Goal: Task Accomplishment & Management: Use online tool/utility

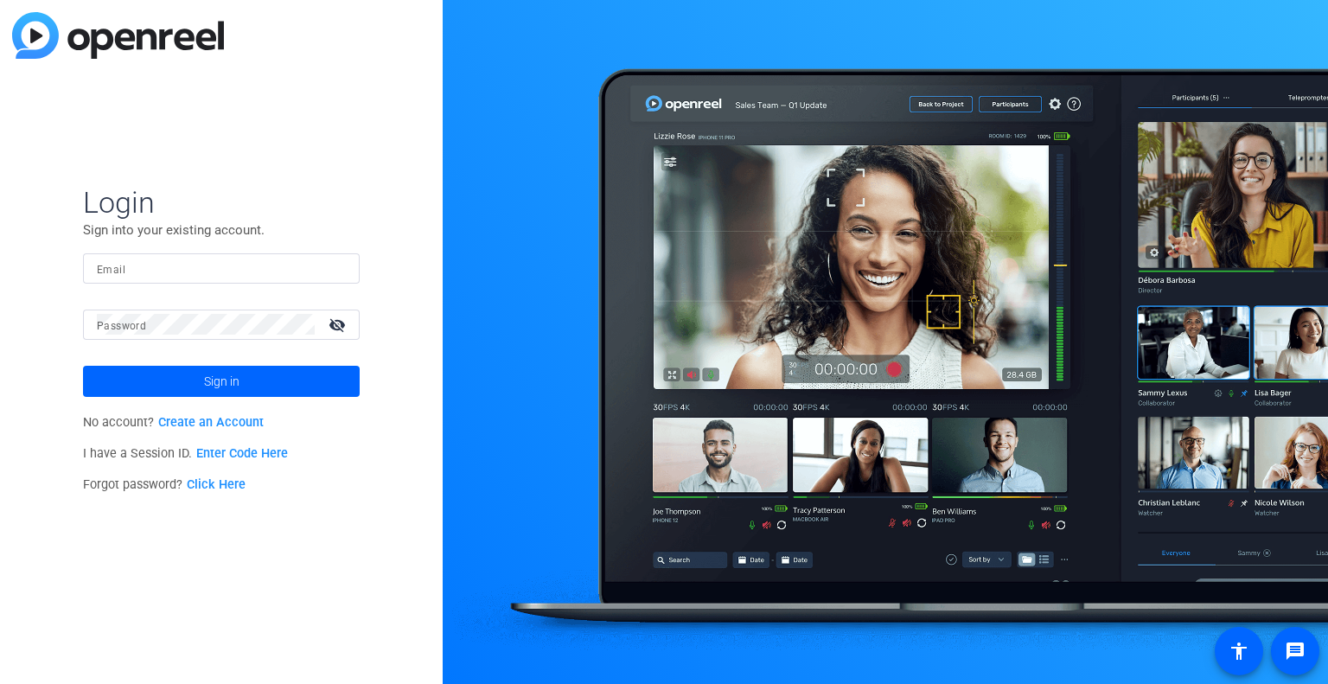
click at [276, 265] on input "Email" at bounding box center [221, 268] width 249 height 21
click at [283, 269] on input "Email" at bounding box center [221, 268] width 249 height 21
click at [267, 266] on input "Email" at bounding box center [221, 268] width 249 height 21
type input "[PERSON_NAME][DOMAIN_NAME][EMAIL_ADDRESS][DOMAIN_NAME]"
click at [177, 310] on div at bounding box center [206, 324] width 218 height 30
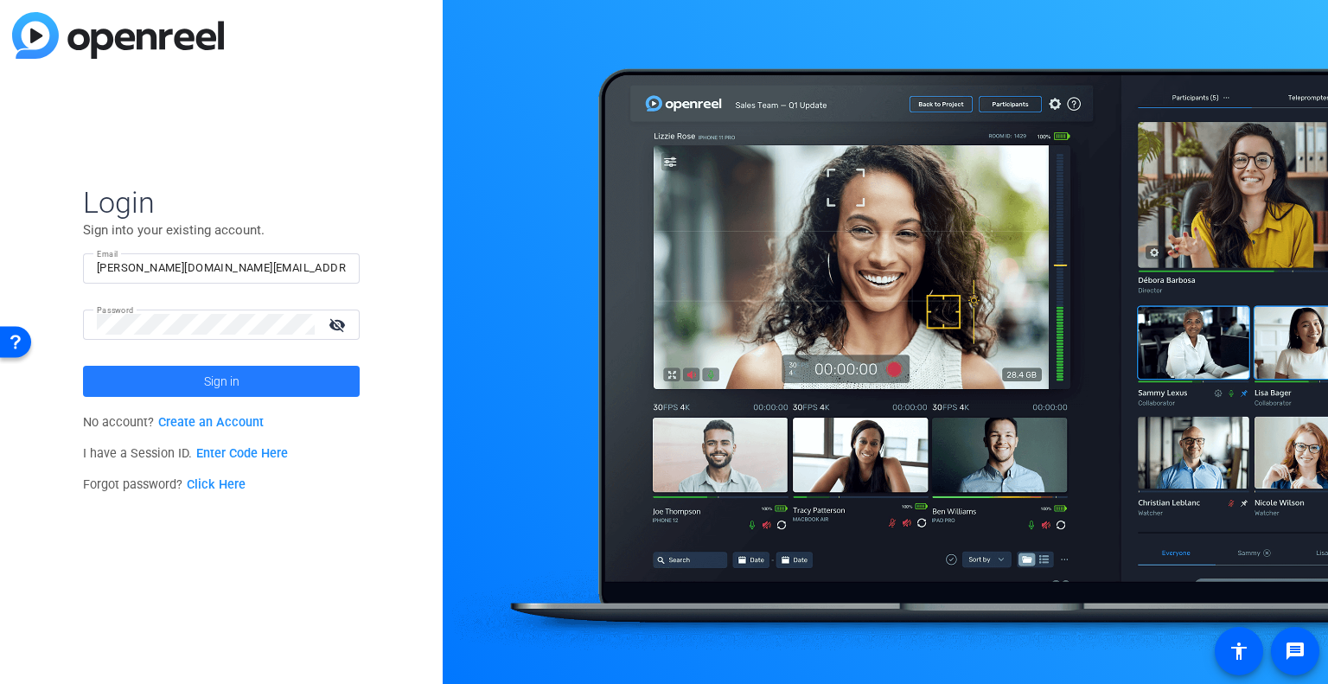
click at [111, 379] on span at bounding box center [221, 380] width 277 height 41
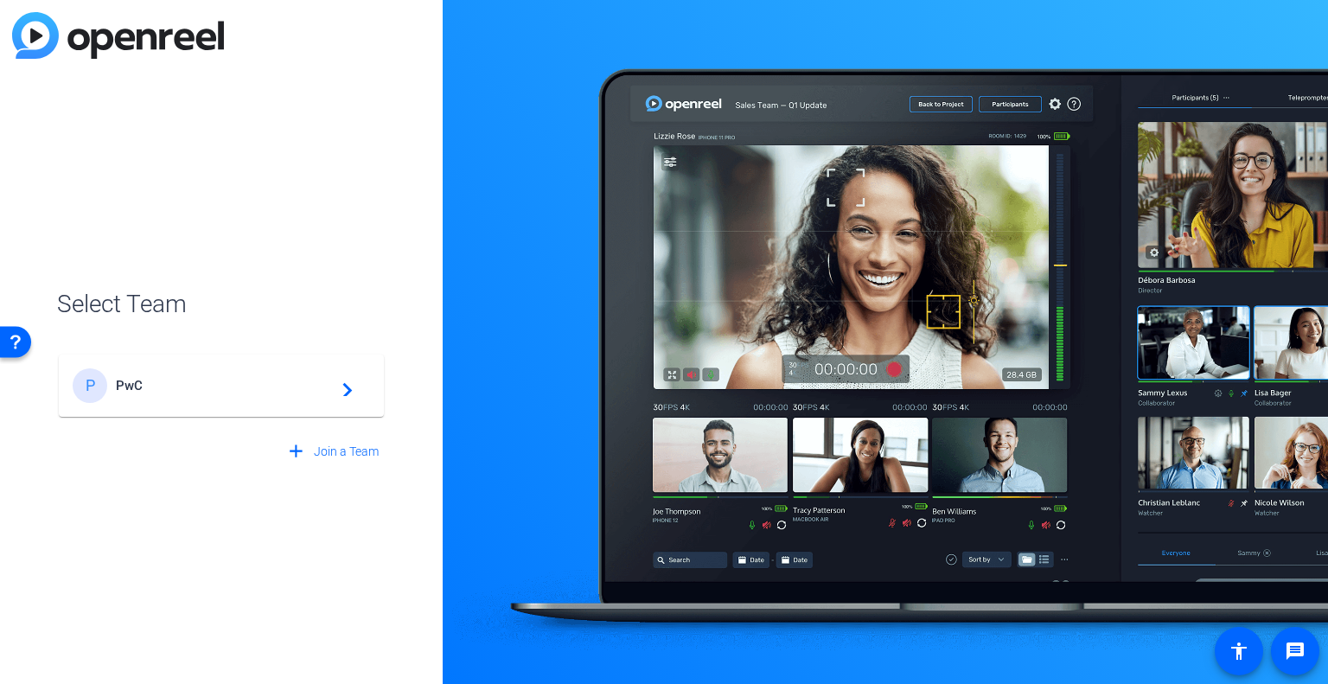
click at [111, 379] on div "P" at bounding box center [94, 385] width 43 height 35
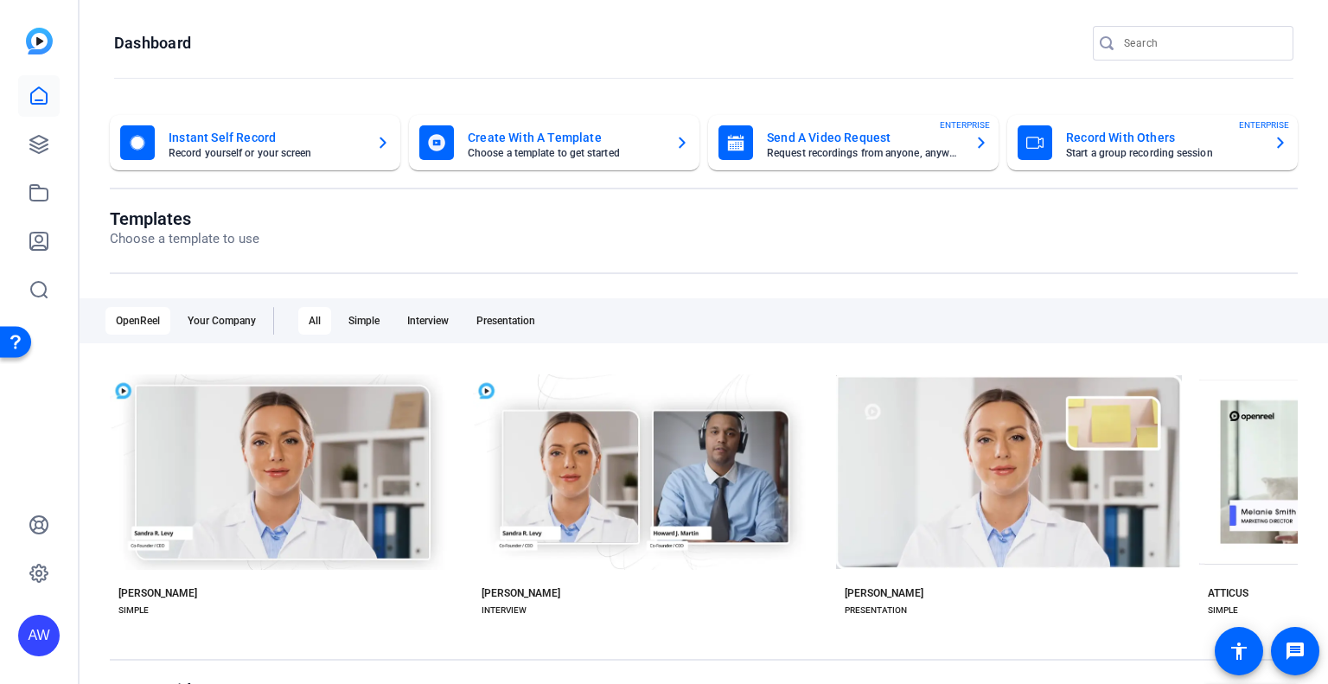
click at [223, 142] on mat-card-title "Instant Self Record" at bounding box center [266, 137] width 194 height 21
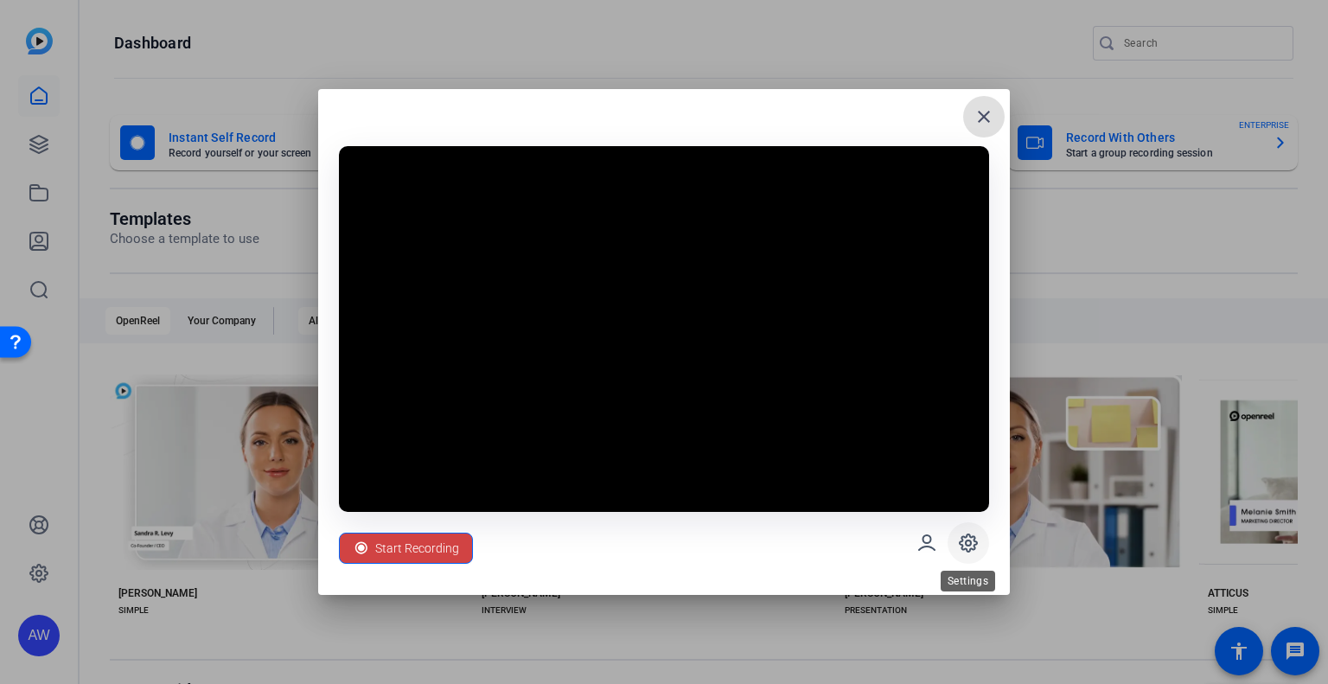
click at [968, 540] on icon at bounding box center [968, 542] width 5 height 5
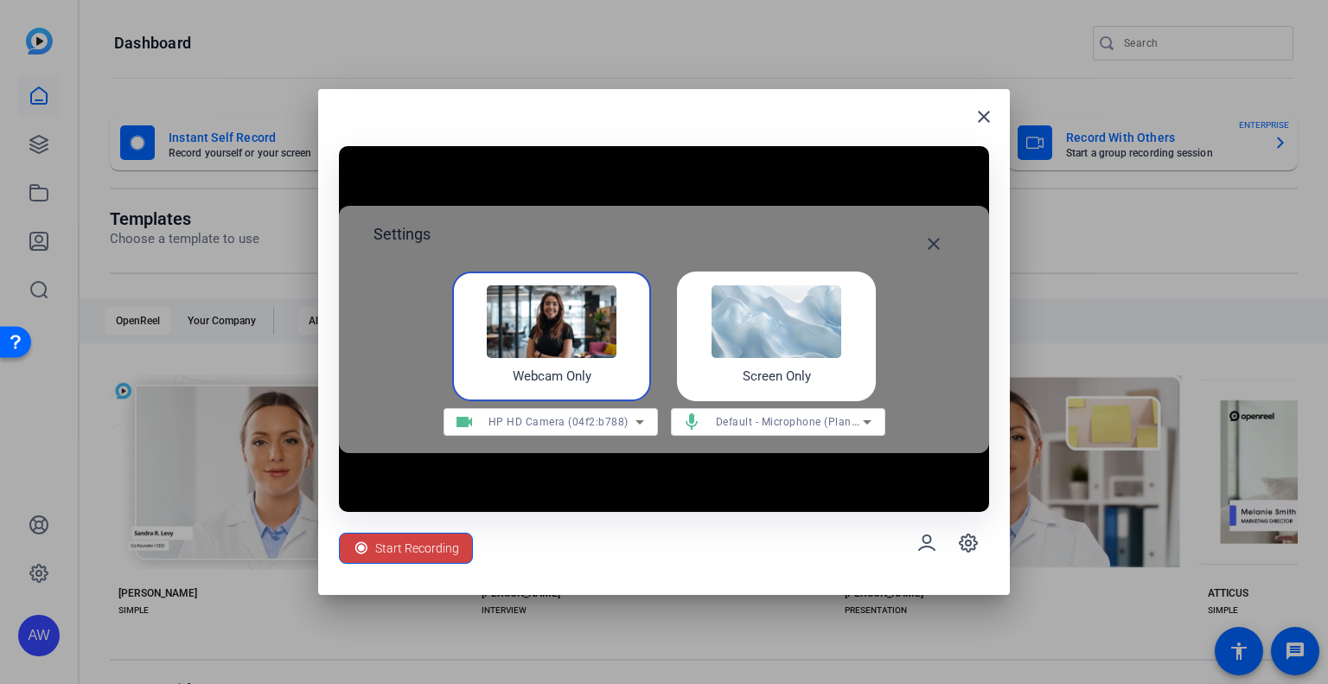
click at [781, 354] on img at bounding box center [776, 321] width 130 height 73
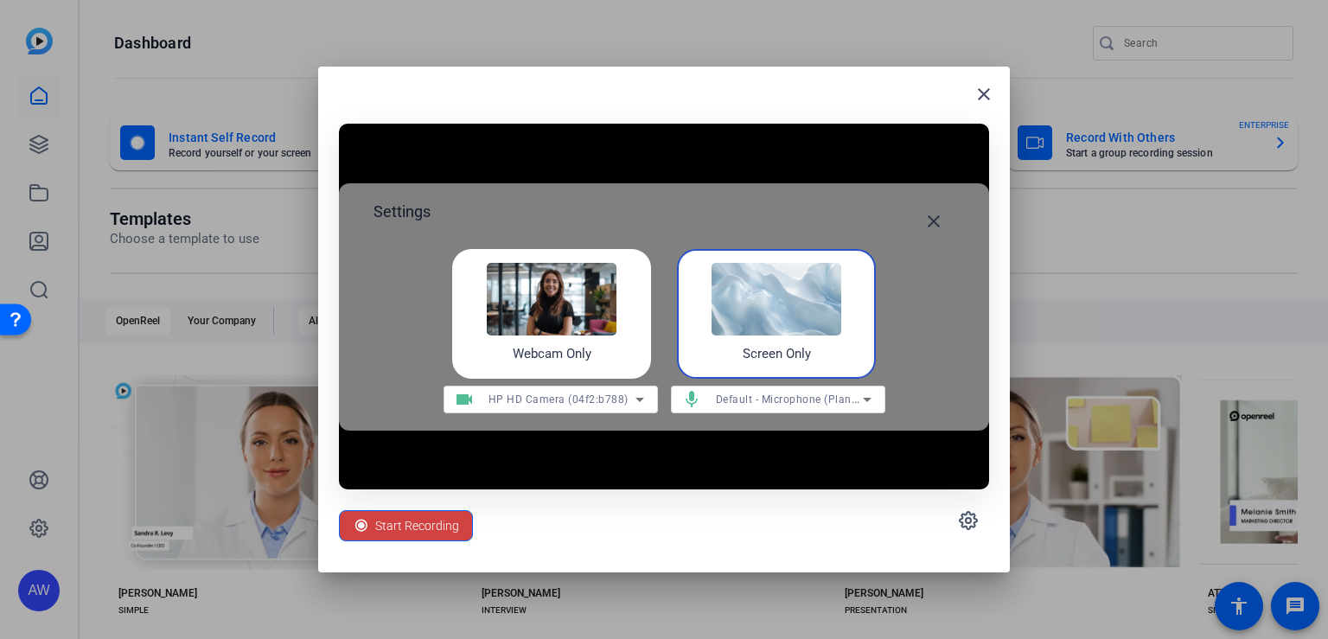
click at [779, 313] on img at bounding box center [776, 299] width 130 height 73
click at [929, 228] on mat-icon "close" at bounding box center [933, 221] width 21 height 21
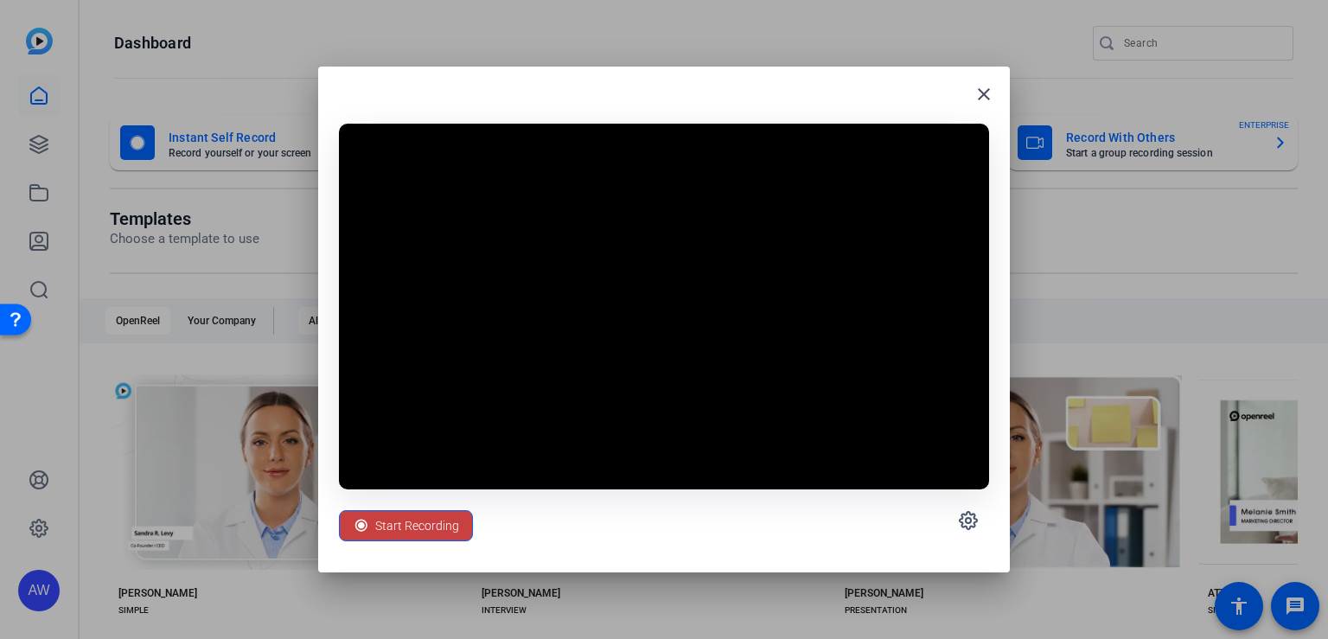
click at [412, 526] on span "Start Recording" at bounding box center [417, 525] width 84 height 33
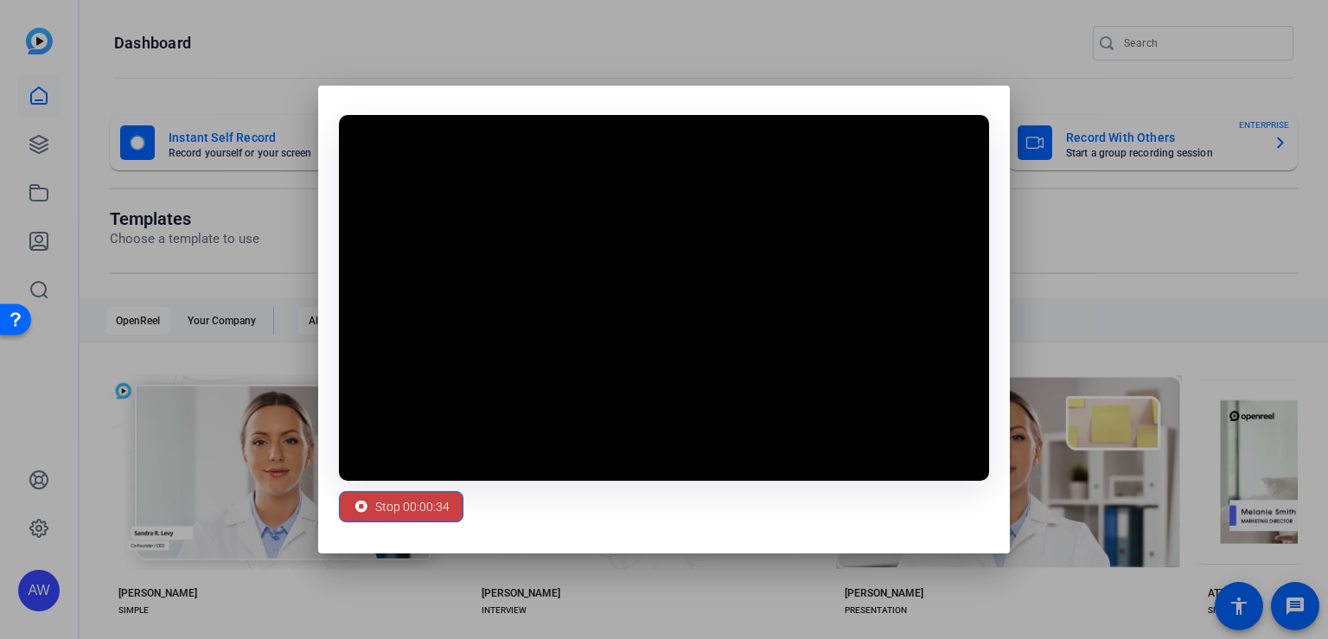
click at [387, 511] on span "Stop 00:00:34" at bounding box center [412, 506] width 74 height 33
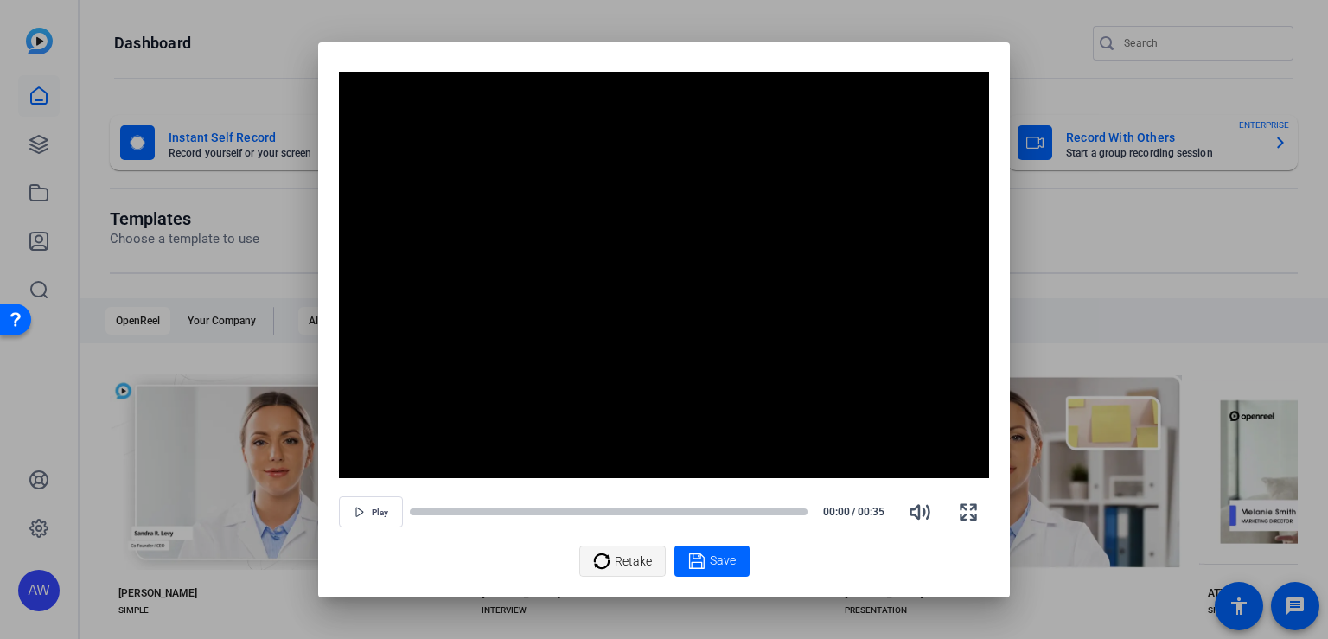
click at [602, 562] on icon at bounding box center [601, 561] width 17 height 21
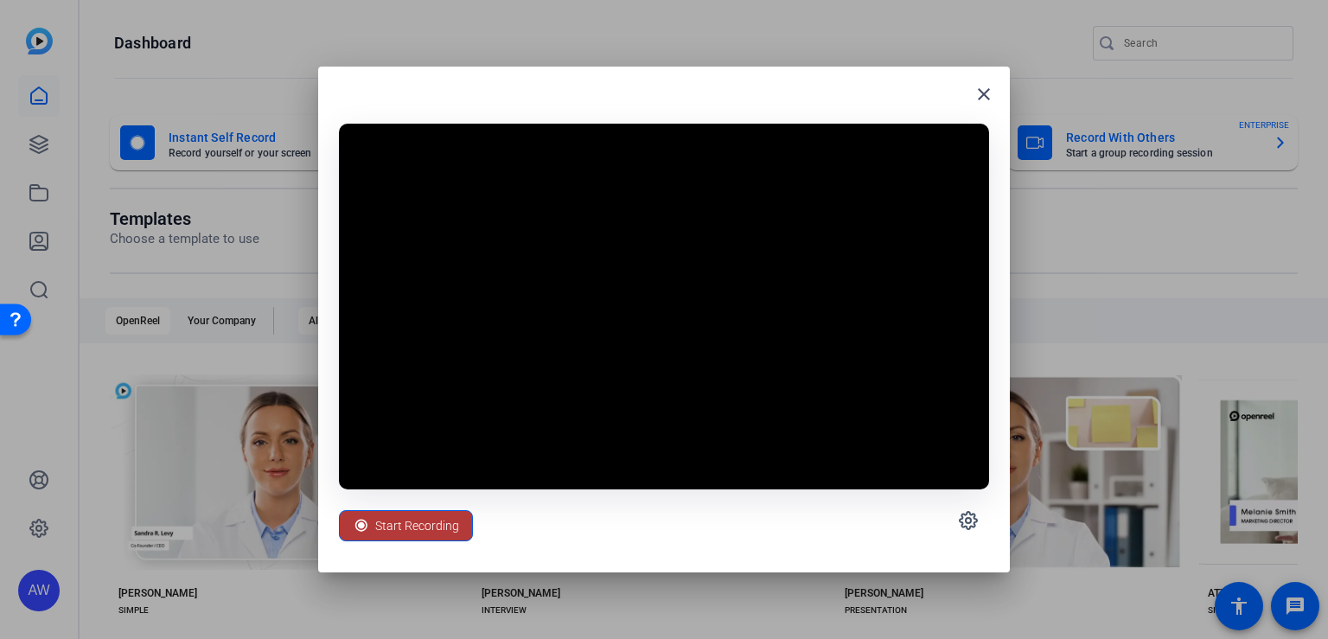
click at [398, 521] on span "Start Recording" at bounding box center [417, 525] width 84 height 33
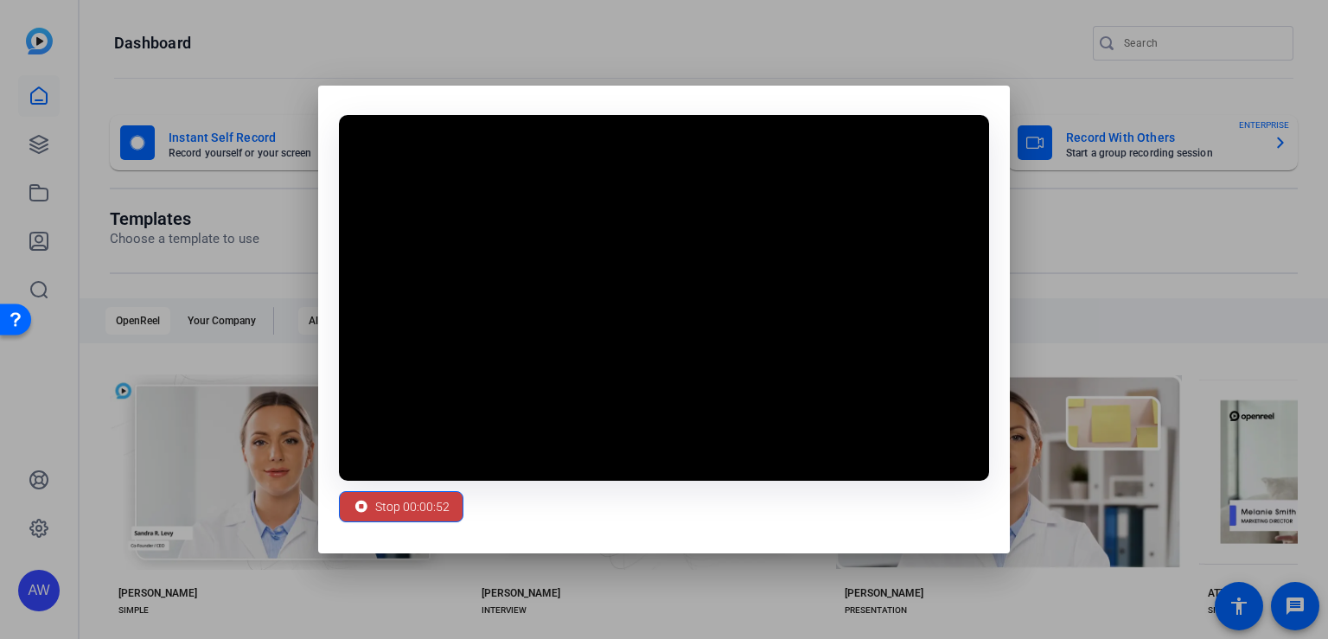
click at [392, 504] on span "Stop 00:00:52" at bounding box center [412, 506] width 74 height 33
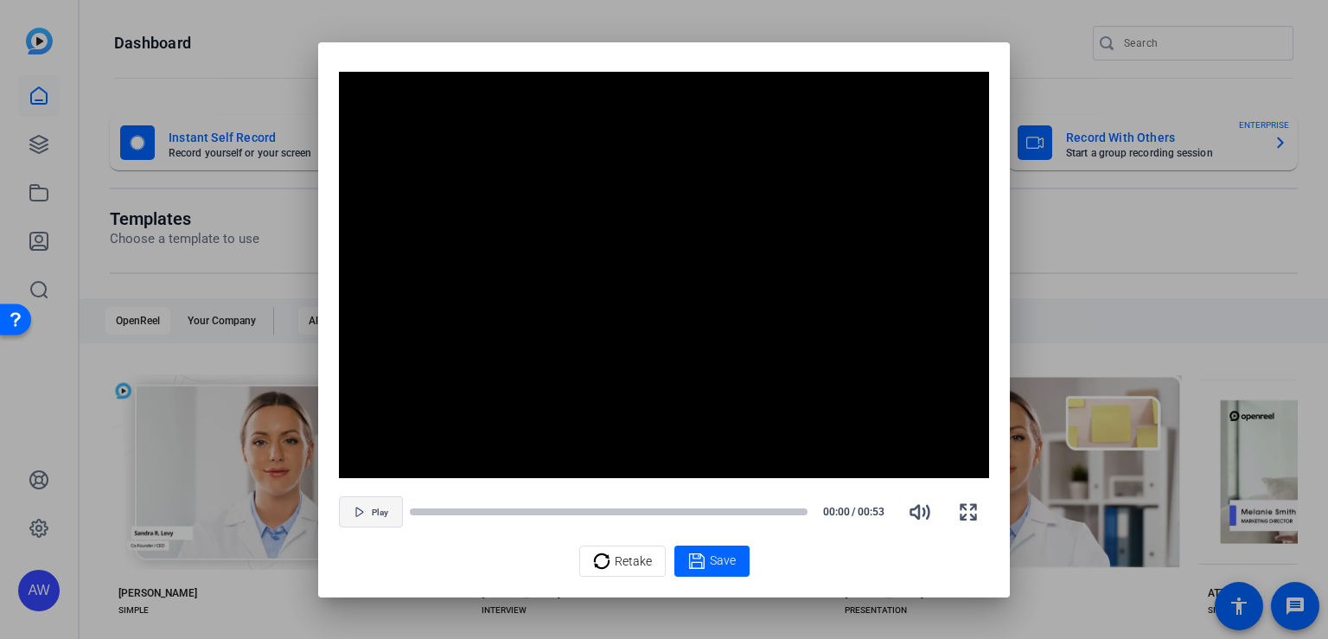
click at [376, 514] on span "Play" at bounding box center [380, 512] width 16 height 10
click at [598, 560] on icon at bounding box center [601, 561] width 17 height 21
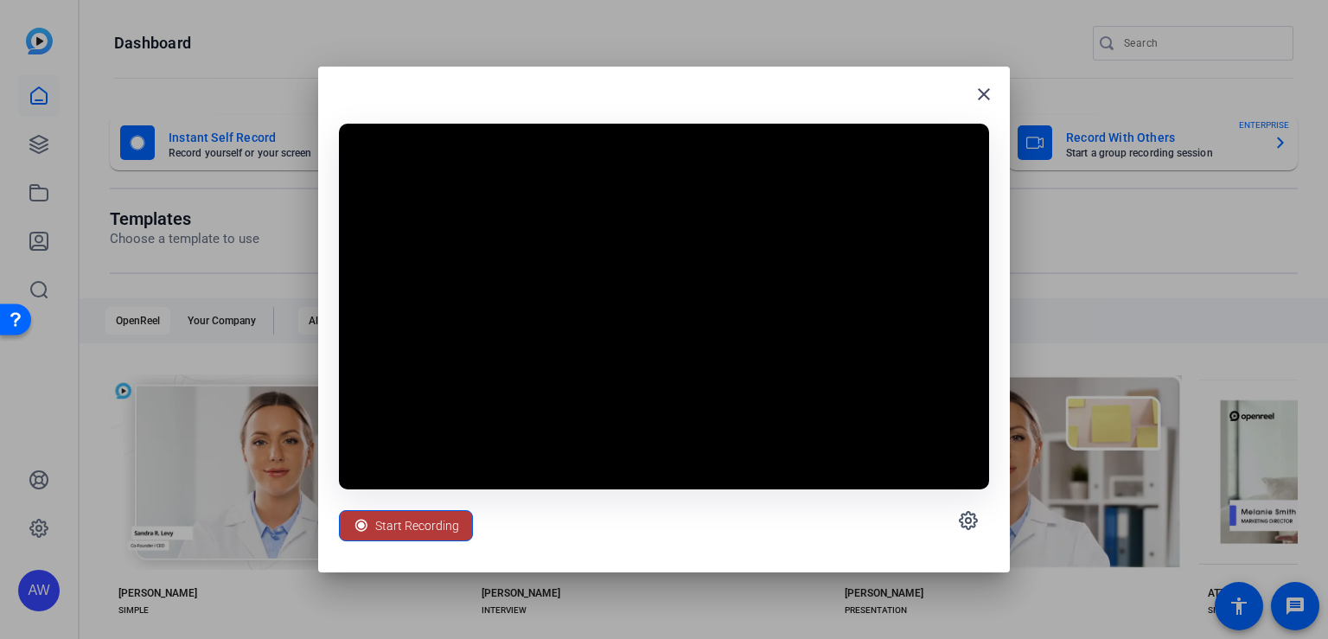
click at [411, 522] on span "Start Recording" at bounding box center [417, 525] width 84 height 33
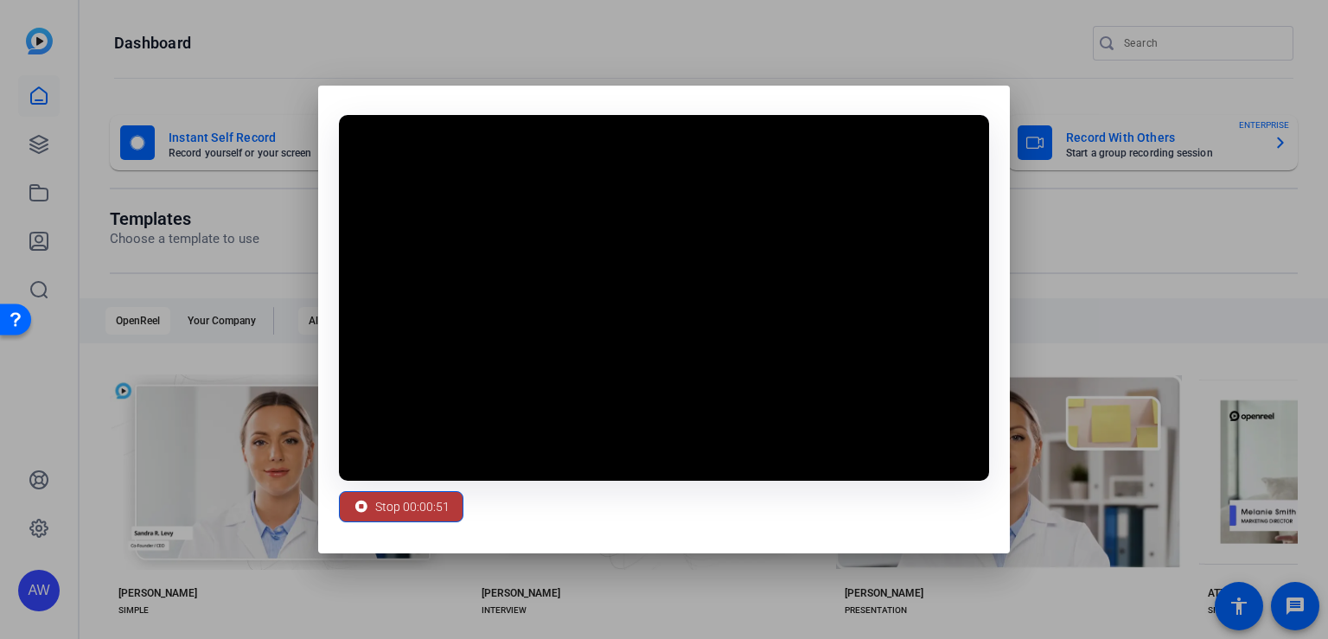
click at [388, 500] on span "Stop 00:00:51" at bounding box center [412, 506] width 74 height 33
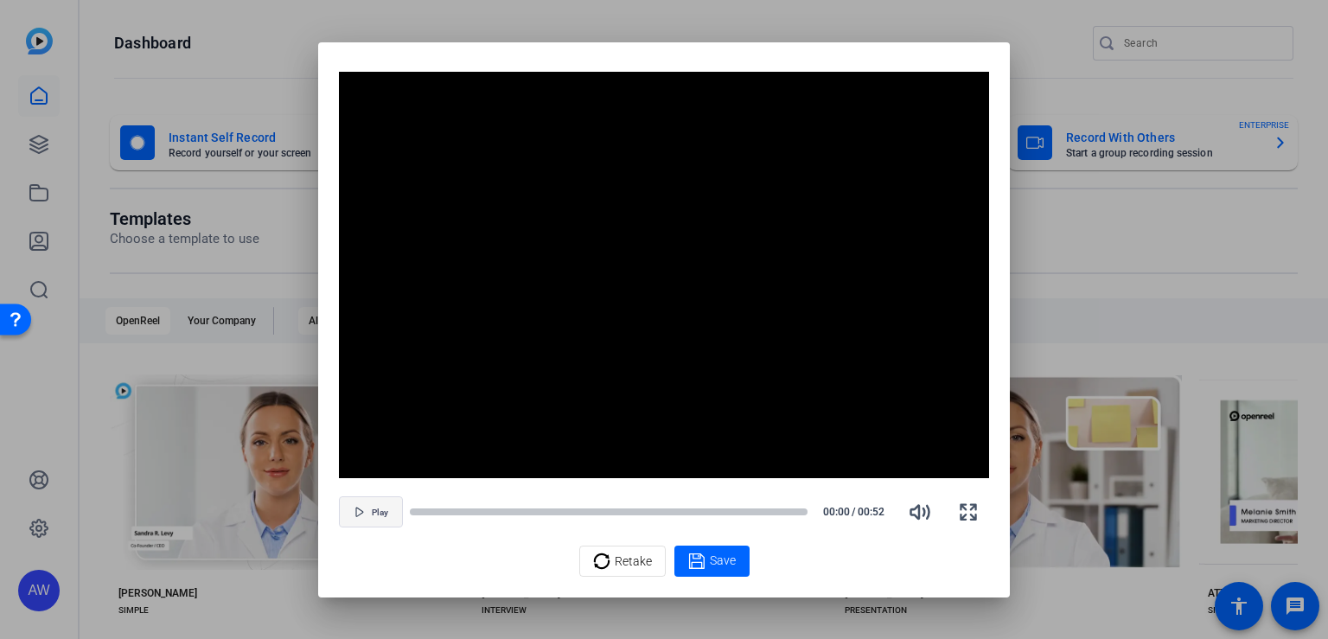
click at [367, 511] on span "button" at bounding box center [371, 511] width 62 height 41
click at [350, 505] on span "button" at bounding box center [371, 511] width 62 height 41
click at [706, 559] on div "Save" at bounding box center [712, 561] width 48 height 21
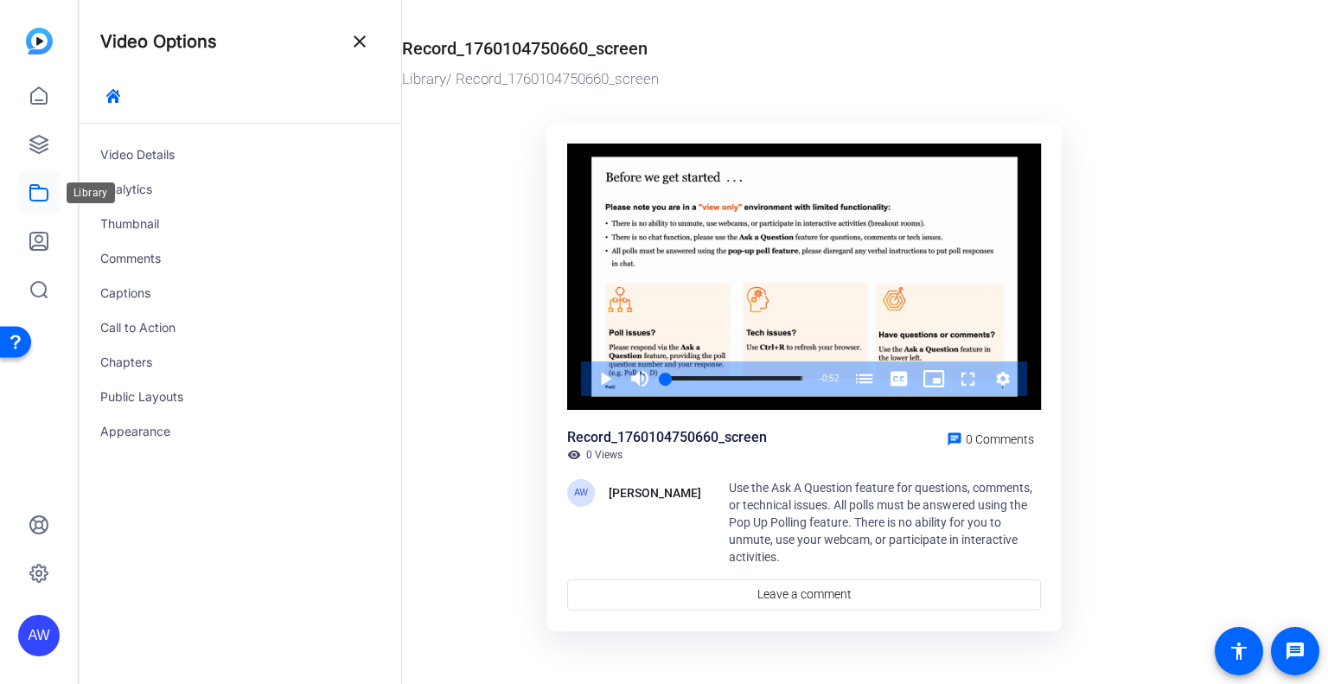
click at [38, 192] on icon at bounding box center [39, 192] width 21 height 21
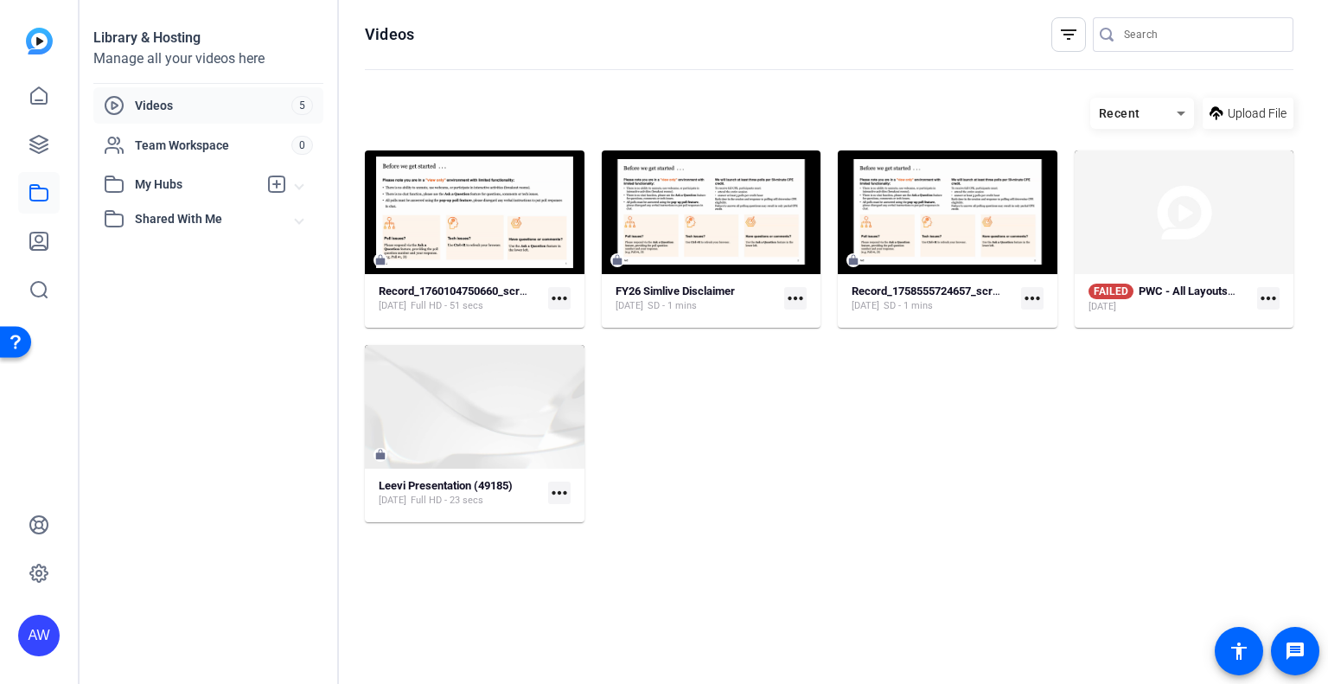
click at [556, 294] on mat-icon "more_horiz" at bounding box center [559, 298] width 22 height 22
drag, startPoint x: 470, startPoint y: 292, endPoint x: 454, endPoint y: 280, distance: 20.4
click at [454, 280] on div at bounding box center [664, 342] width 1328 height 684
click at [560, 290] on mat-icon "more_horiz" at bounding box center [559, 298] width 22 height 22
click at [595, 369] on span "Download MP4" at bounding box center [600, 368] width 76 height 21
